Goal: Navigation & Orientation: Find specific page/section

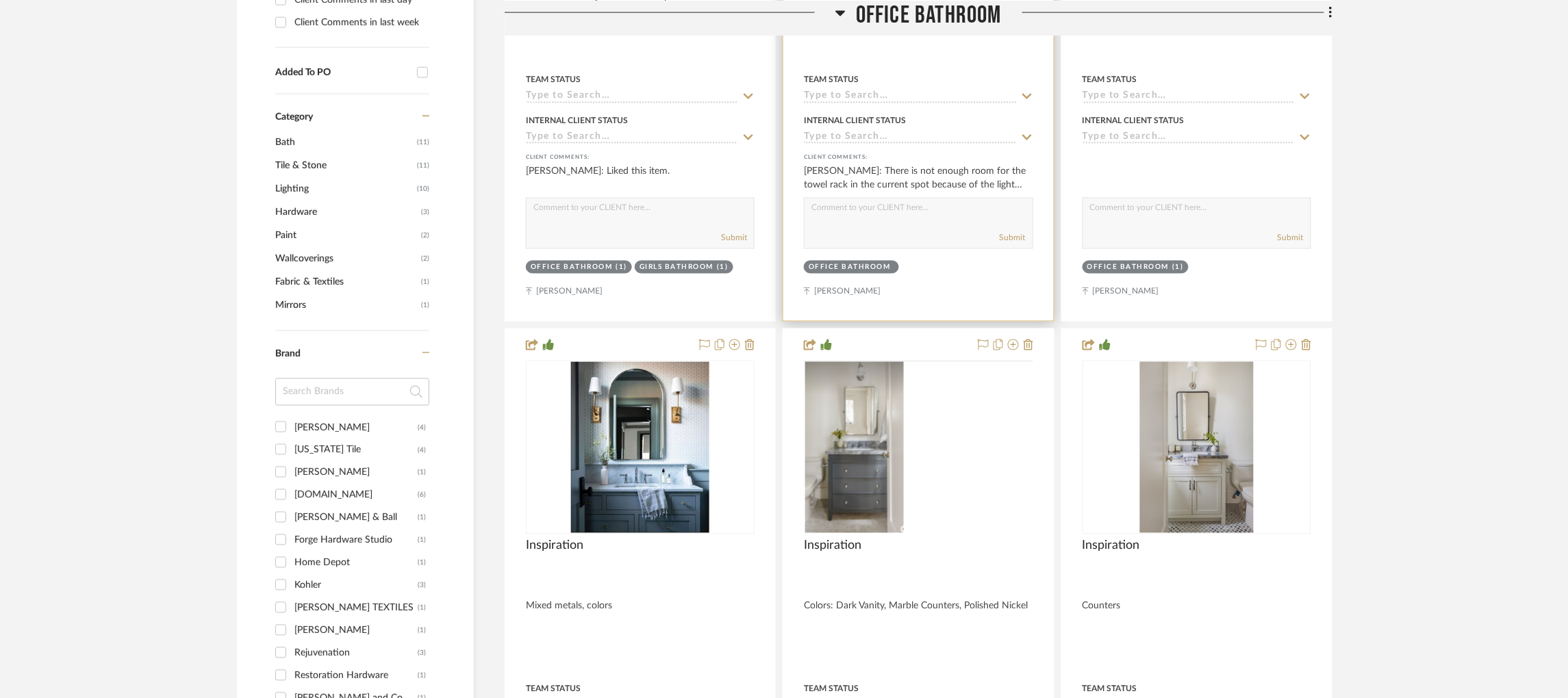
scroll to position [307, 0]
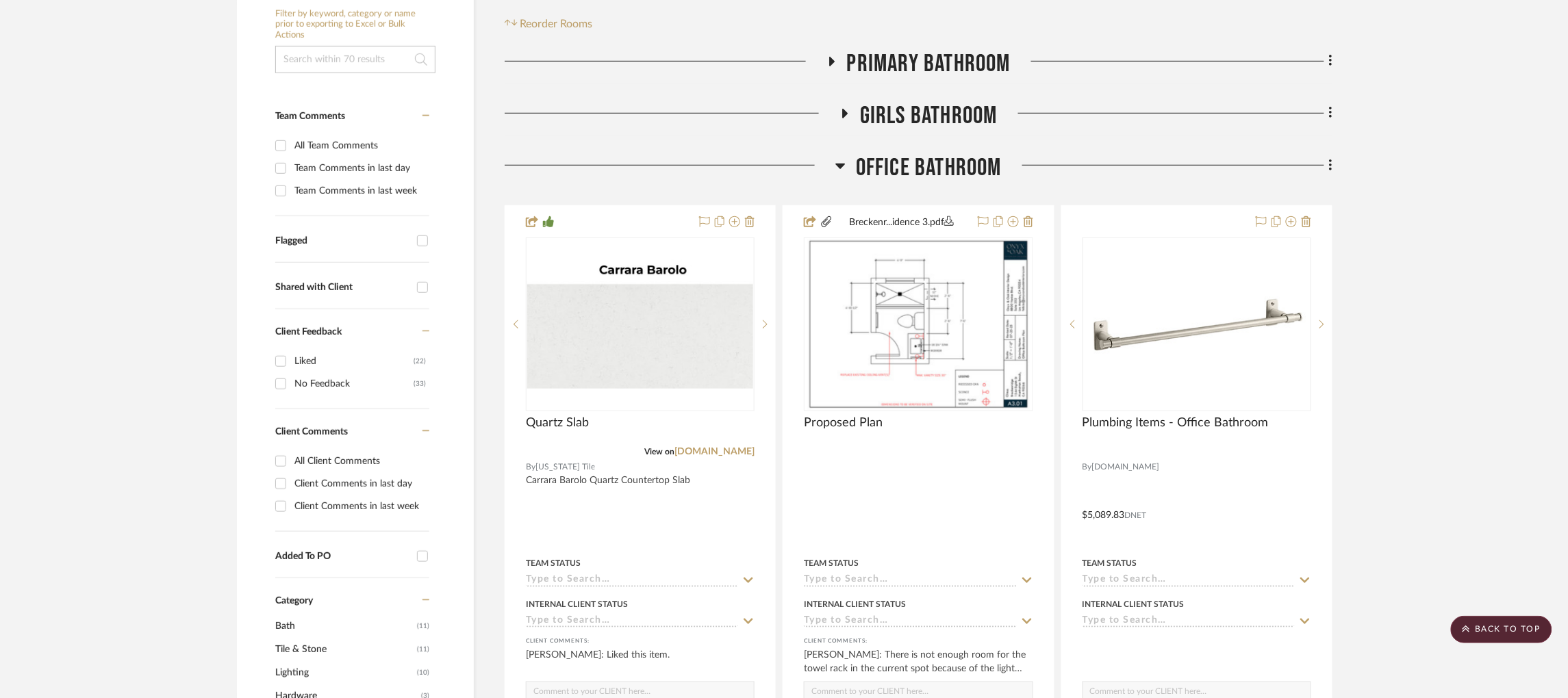
click at [847, 112] on icon at bounding box center [844, 113] width 16 height 10
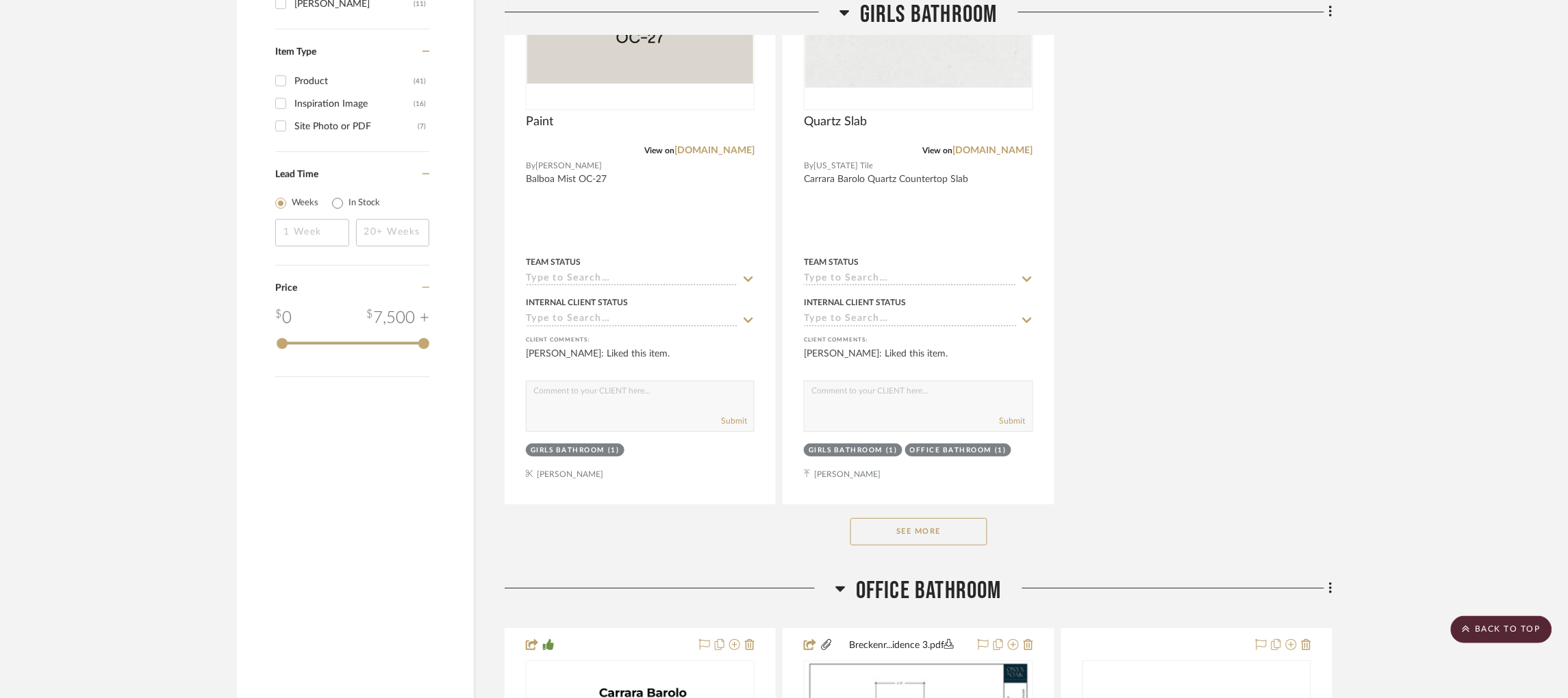
scroll to position [2053, 0]
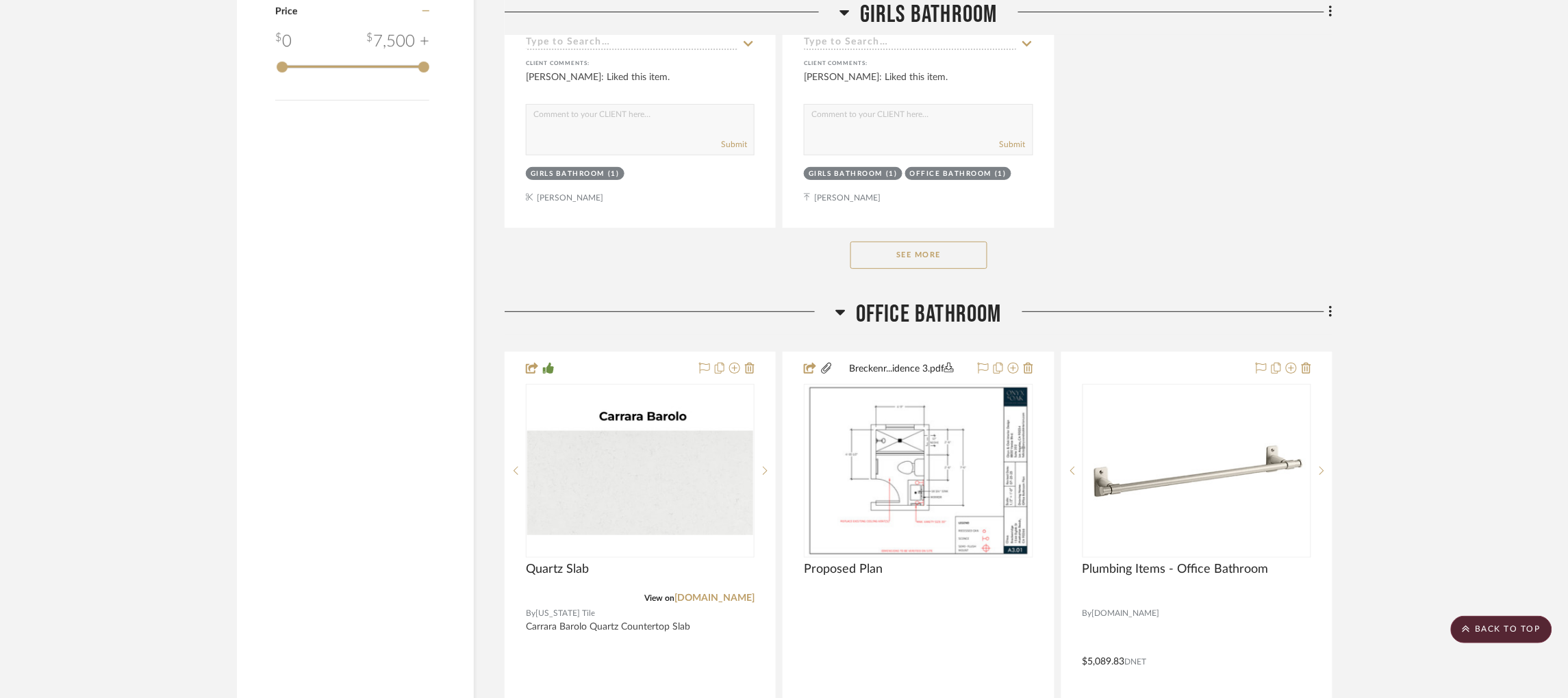
click at [939, 275] on div "See More" at bounding box center [918, 255] width 828 height 55
click at [947, 254] on button "See More" at bounding box center [919, 255] width 137 height 27
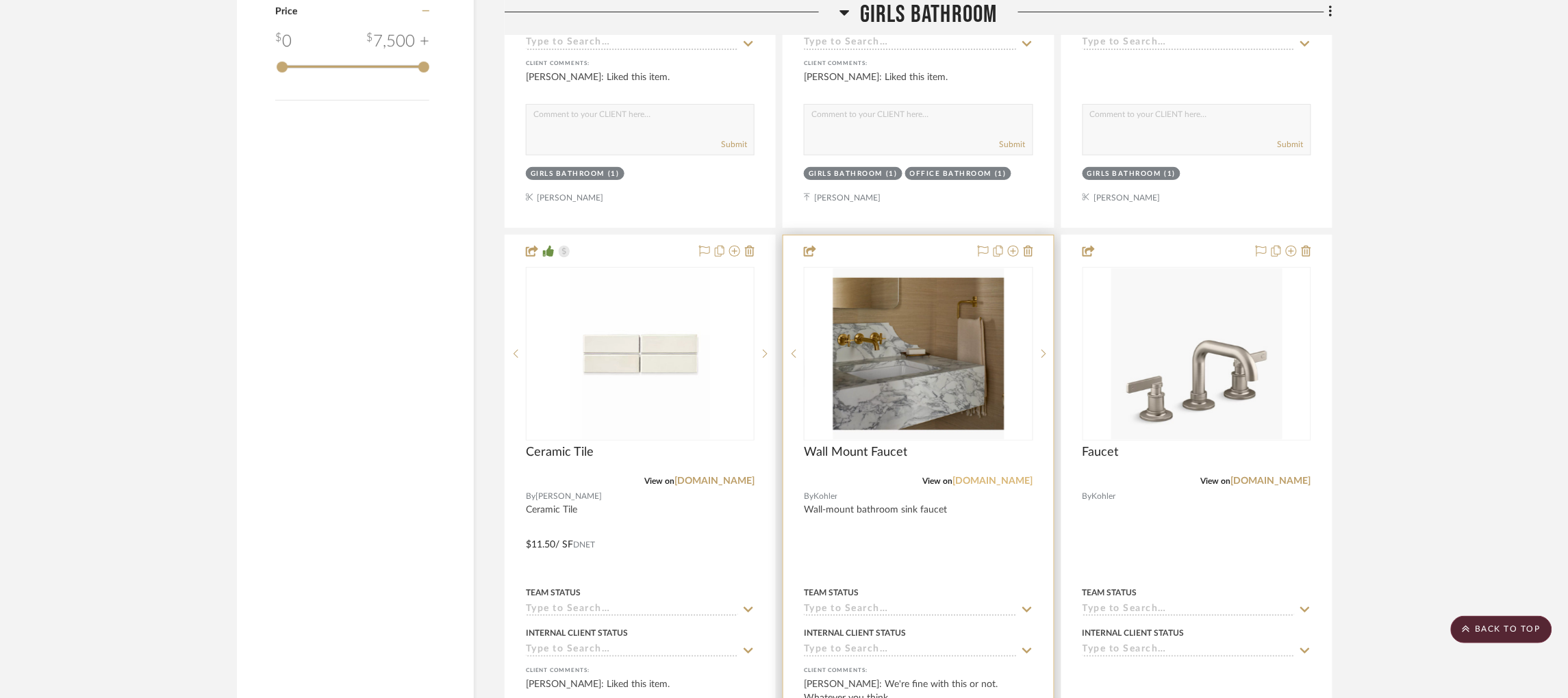
click at [1011, 484] on link "[DOMAIN_NAME]" at bounding box center [993, 481] width 80 height 9
